Goal: Book appointment/travel/reservation

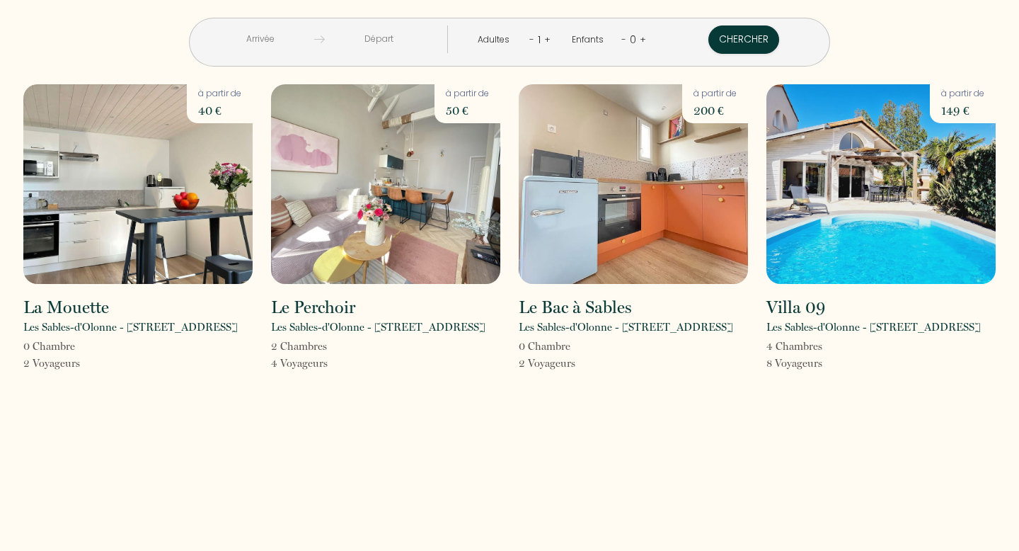
click at [314, 39] on input "text" at bounding box center [260, 39] width 108 height 28
click at [803, 51] on div "< [DATE] > Dim Lun Mar Mer Jeu Ven Sam 1 2 3 4 5 6 7 8 9 10 11 12 13 14 15 16 1…" at bounding box center [509, 33] width 991 height 67
click at [708, 37] on button "Chercher" at bounding box center [743, 39] width 71 height 28
click at [534, 39] on div "1" at bounding box center [539, 39] width 10 height 23
click at [543, 40] on div "Adultes - 1 +" at bounding box center [513, 39] width 95 height 28
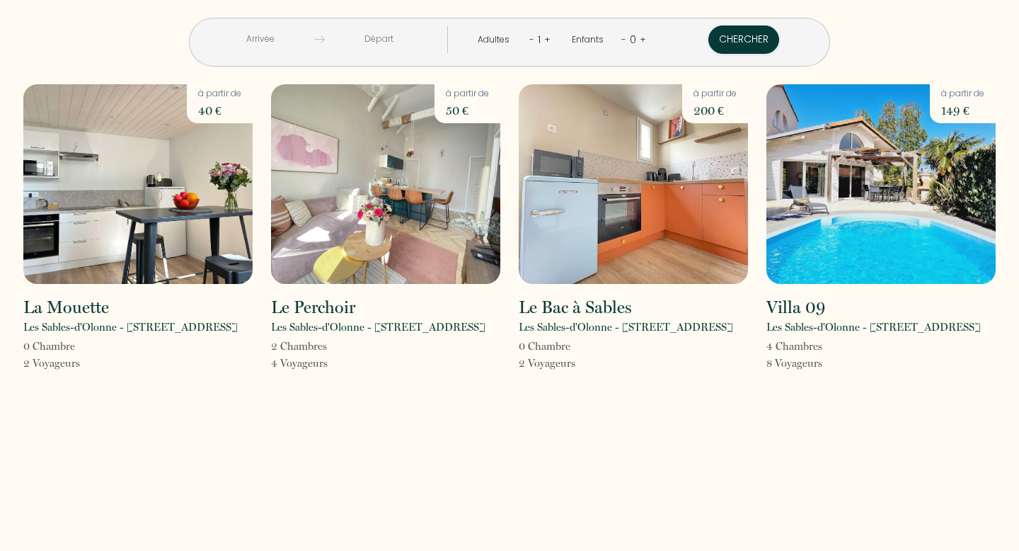
click at [544, 40] on link "+" at bounding box center [547, 39] width 6 height 13
click at [545, 40] on link "+" at bounding box center [548, 39] width 6 height 13
click at [710, 45] on button "Chercher" at bounding box center [745, 39] width 71 height 28
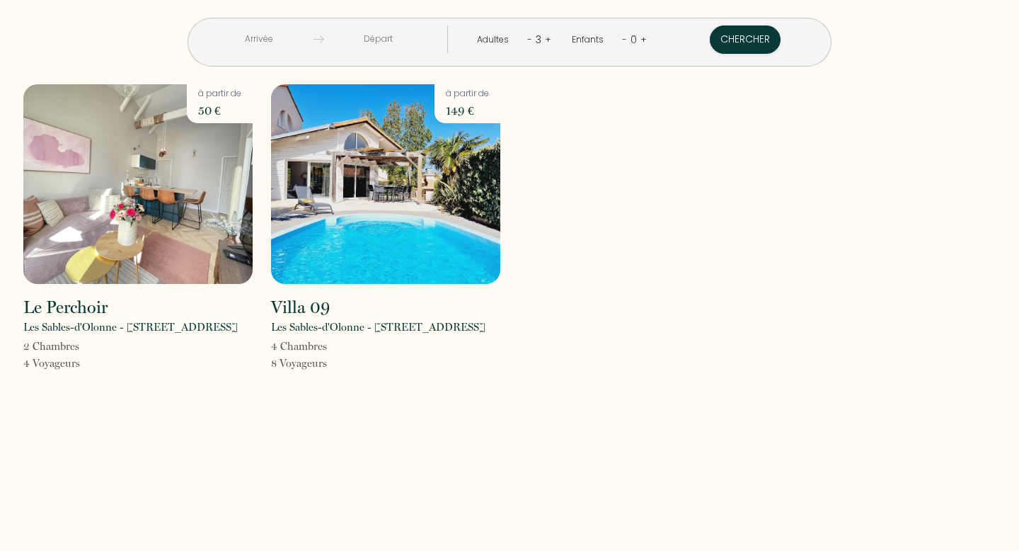
click at [313, 40] on input "text" at bounding box center [259, 39] width 109 height 28
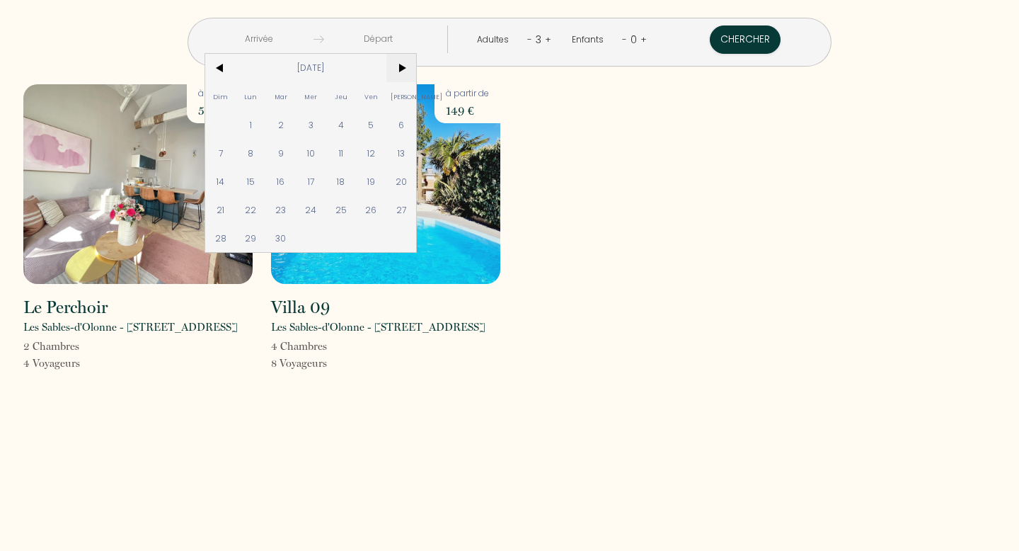
click at [417, 65] on span ">" at bounding box center [401, 68] width 30 height 28
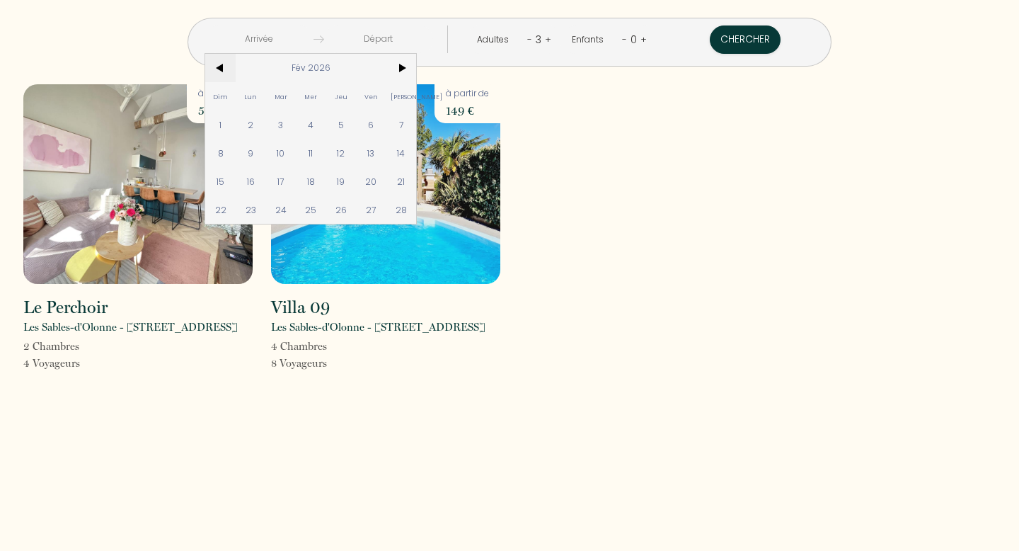
click at [236, 65] on span "<" at bounding box center [220, 68] width 30 height 28
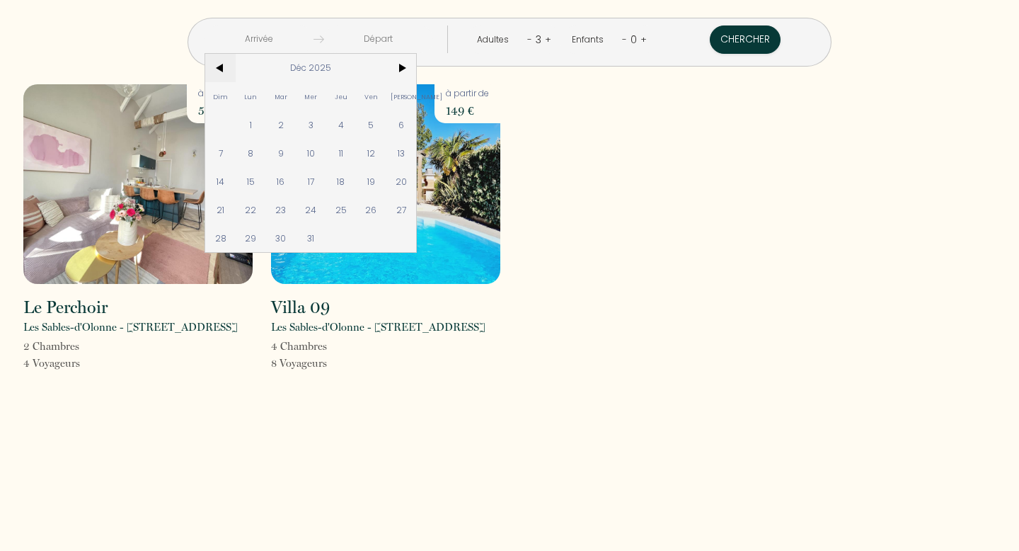
click at [236, 65] on span "<" at bounding box center [220, 68] width 30 height 28
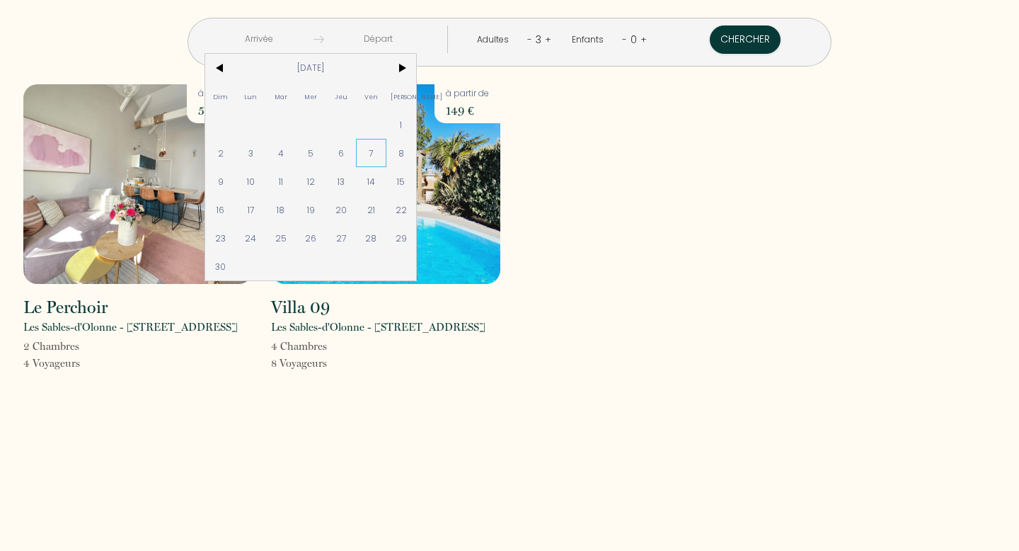
click at [386, 157] on span "7" at bounding box center [371, 153] width 30 height 28
type input "[DATE]"
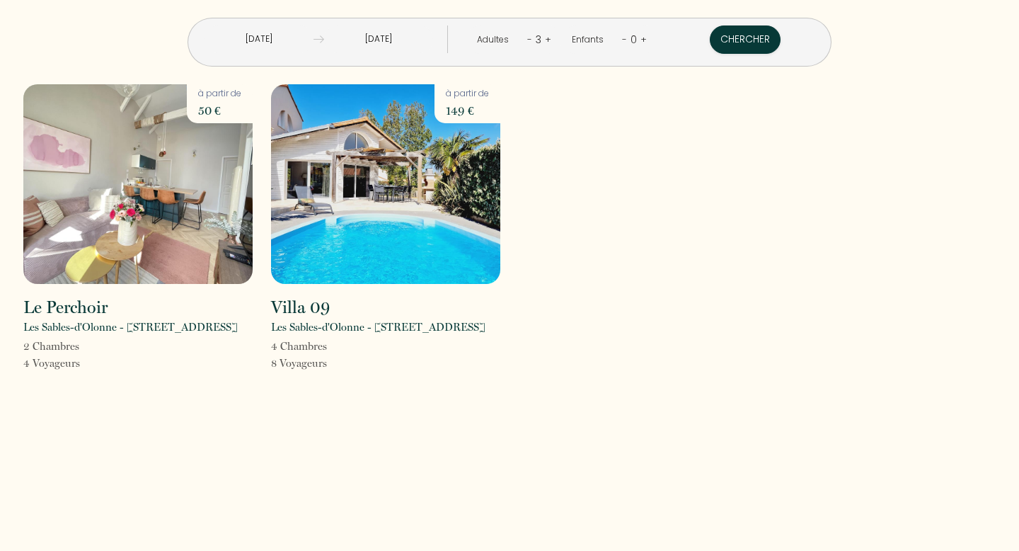
click at [408, 38] on input "[DATE]" at bounding box center [378, 39] width 109 height 28
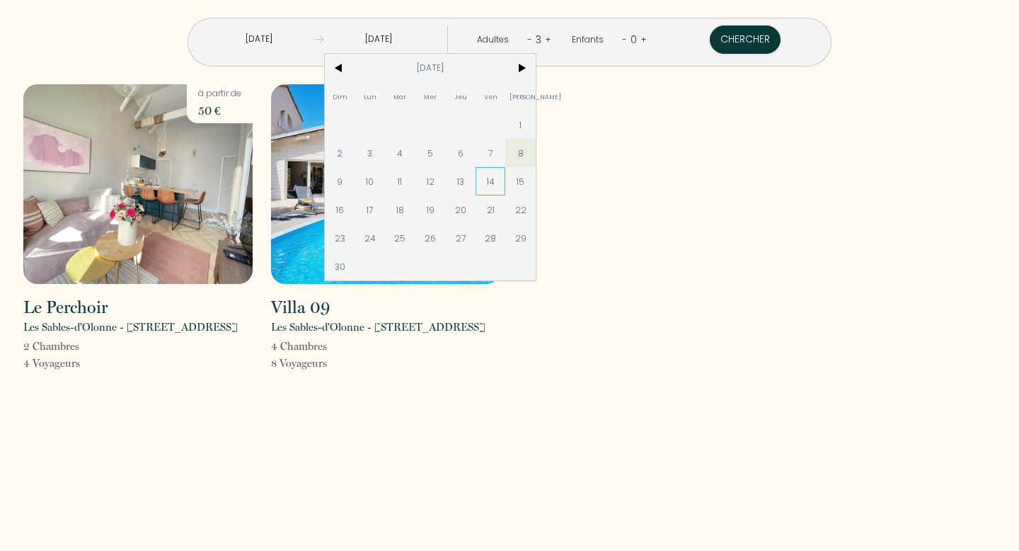
click at [506, 175] on span "14" at bounding box center [491, 181] width 30 height 28
type input "[DATE]"
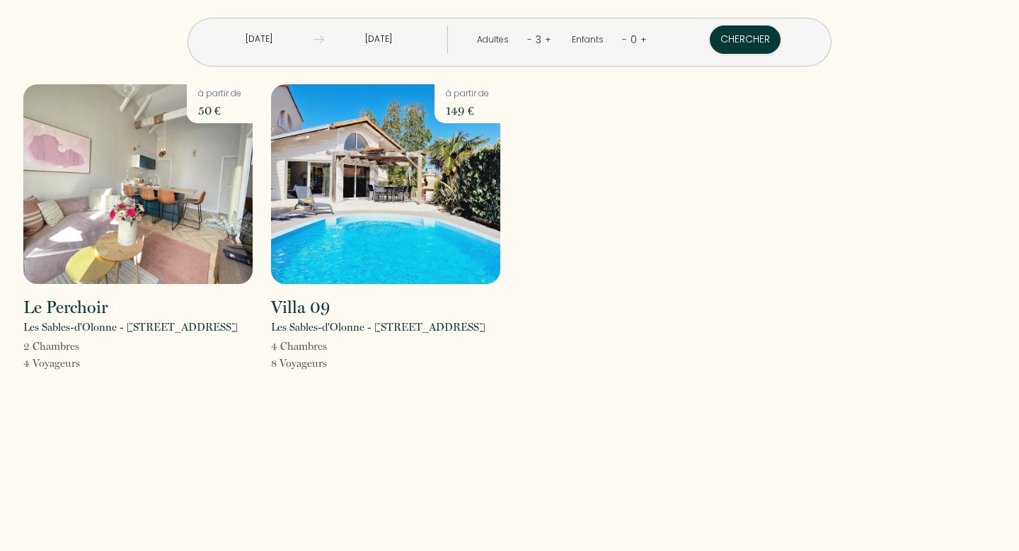
click at [527, 40] on link "-" at bounding box center [529, 39] width 5 height 13
click at [710, 44] on button "Chercher" at bounding box center [745, 39] width 71 height 28
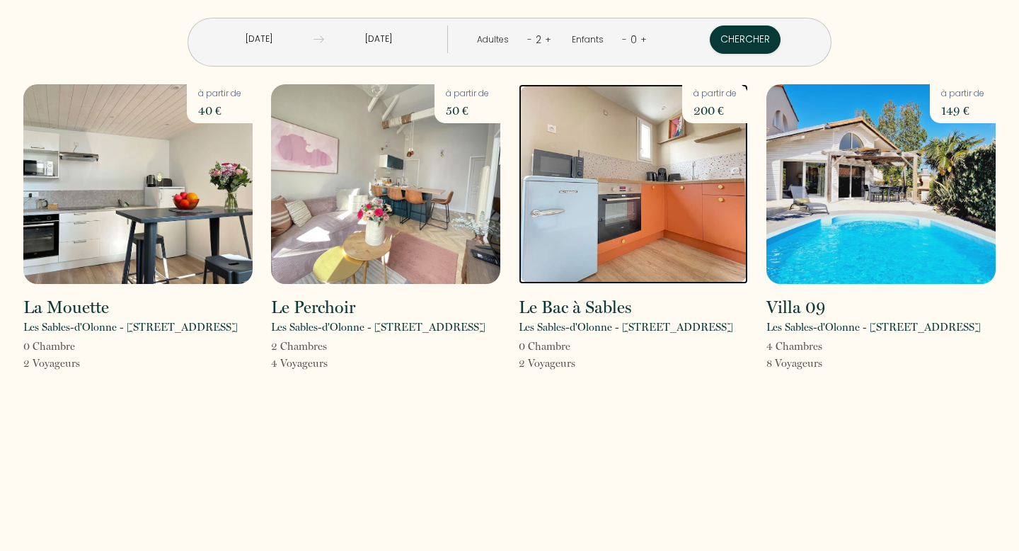
click at [655, 214] on img at bounding box center [633, 184] width 229 height 200
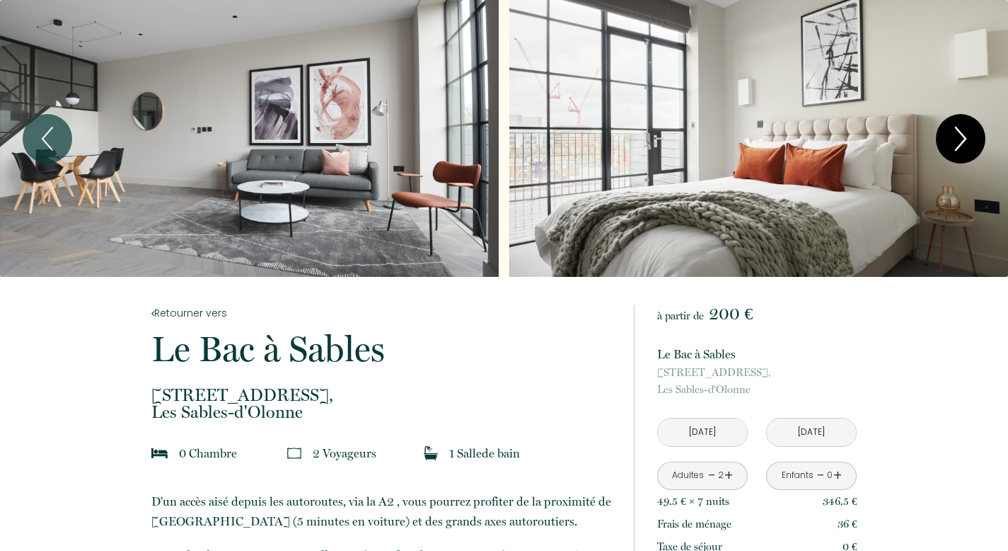
click at [970, 144] on icon "Next" at bounding box center [961, 138] width 30 height 42
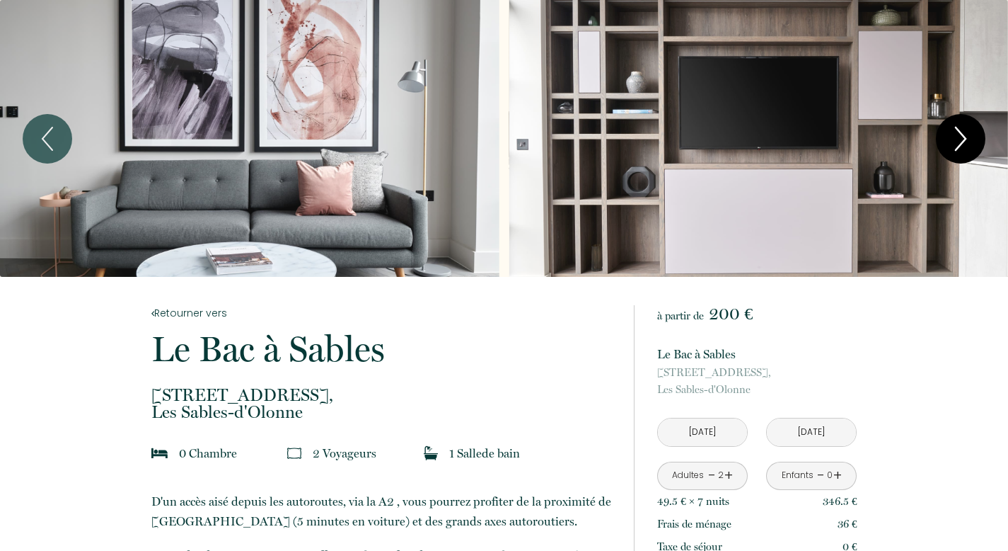
click at [970, 144] on icon "Next" at bounding box center [961, 138] width 30 height 42
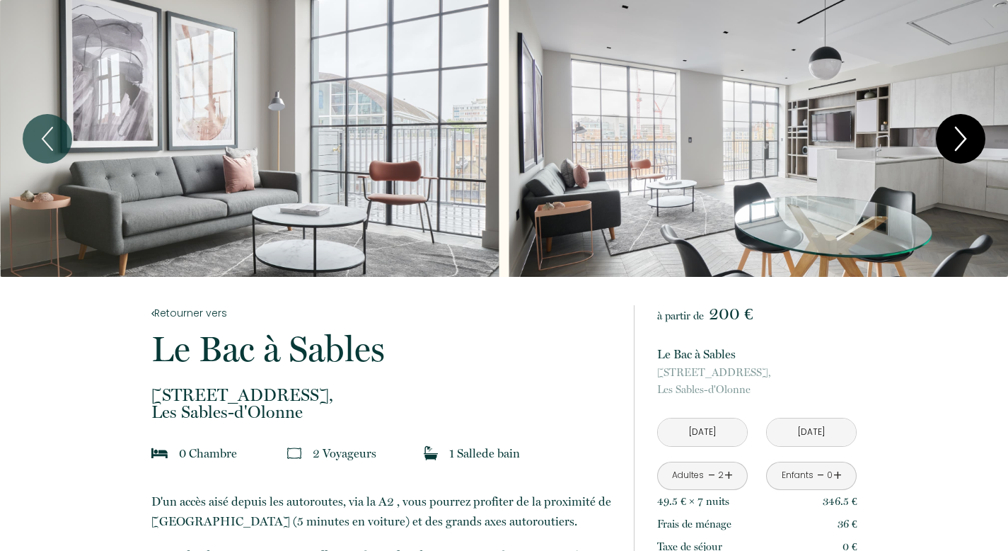
click at [970, 144] on icon "Next" at bounding box center [961, 138] width 30 height 42
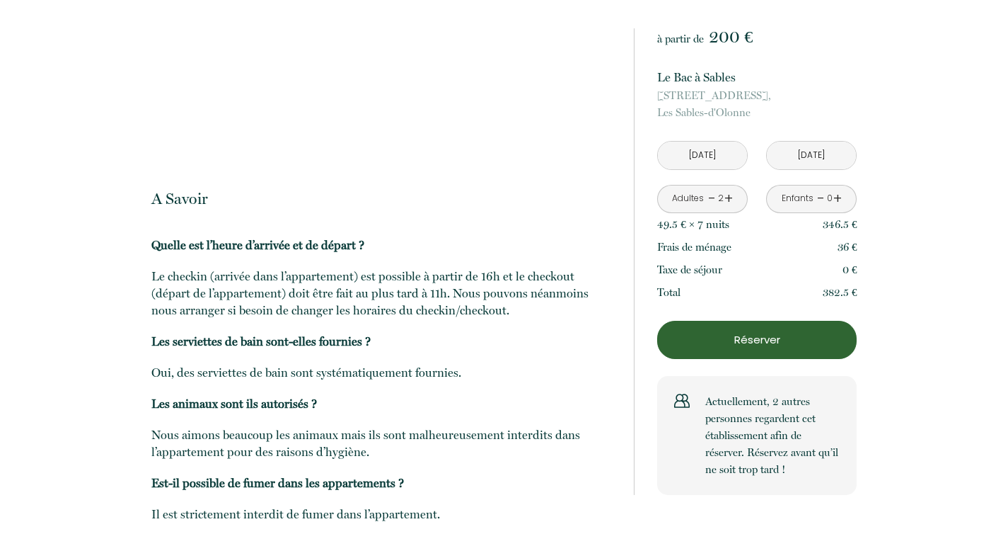
scroll to position [1486, 0]
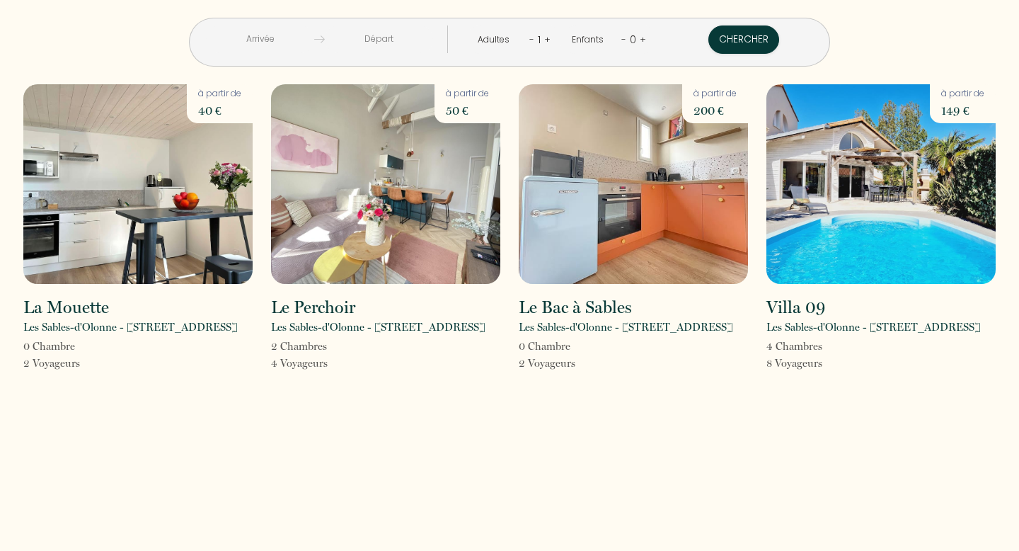
click at [74, 319] on p "Les Sables-d'Olonne - [STREET_ADDRESS]" at bounding box center [130, 326] width 214 height 17
click at [79, 275] on img at bounding box center [137, 184] width 229 height 200
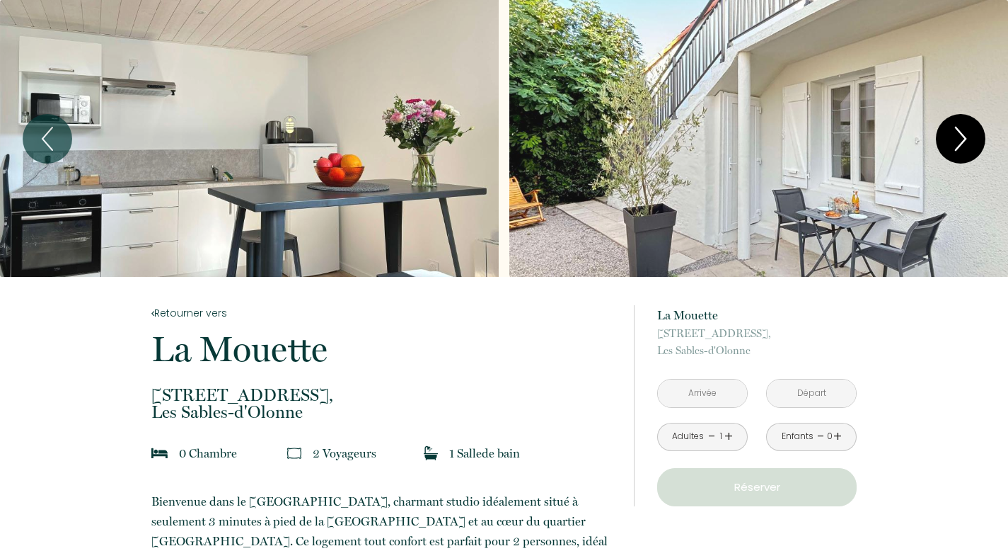
click at [969, 148] on icon "Next" at bounding box center [961, 138] width 30 height 42
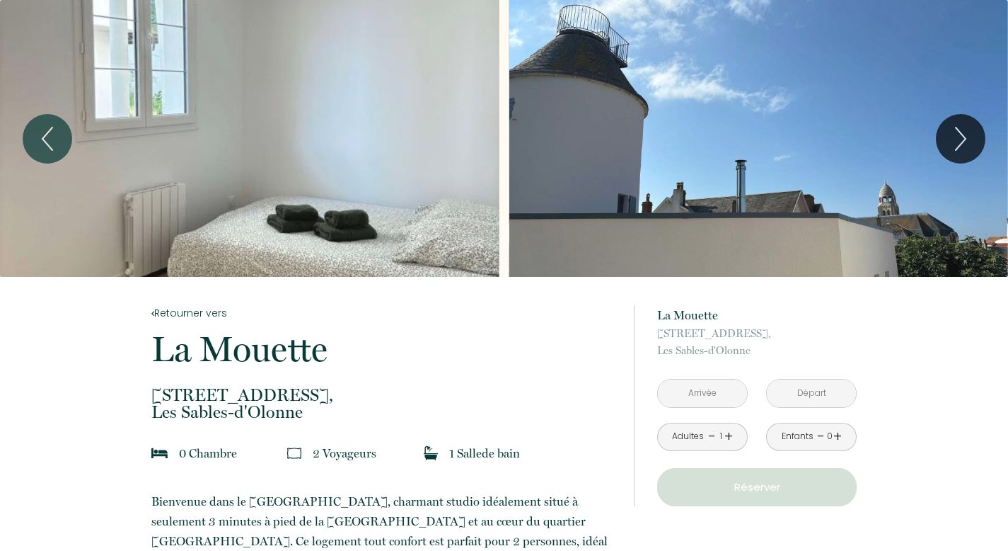
scroll to position [481, 0]
